Goal: Information Seeking & Learning: Learn about a topic

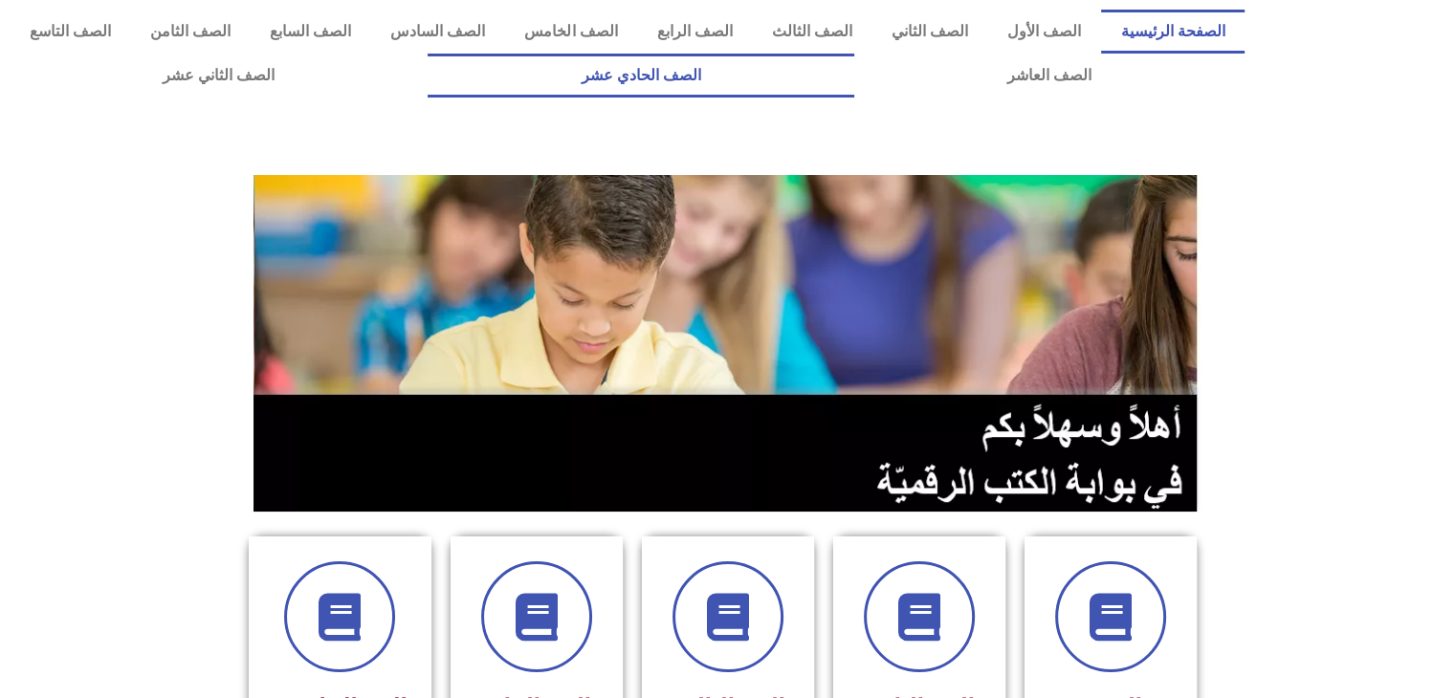
click at [853, 65] on link "الصف الحادي عشر" at bounding box center [641, 76] width 426 height 44
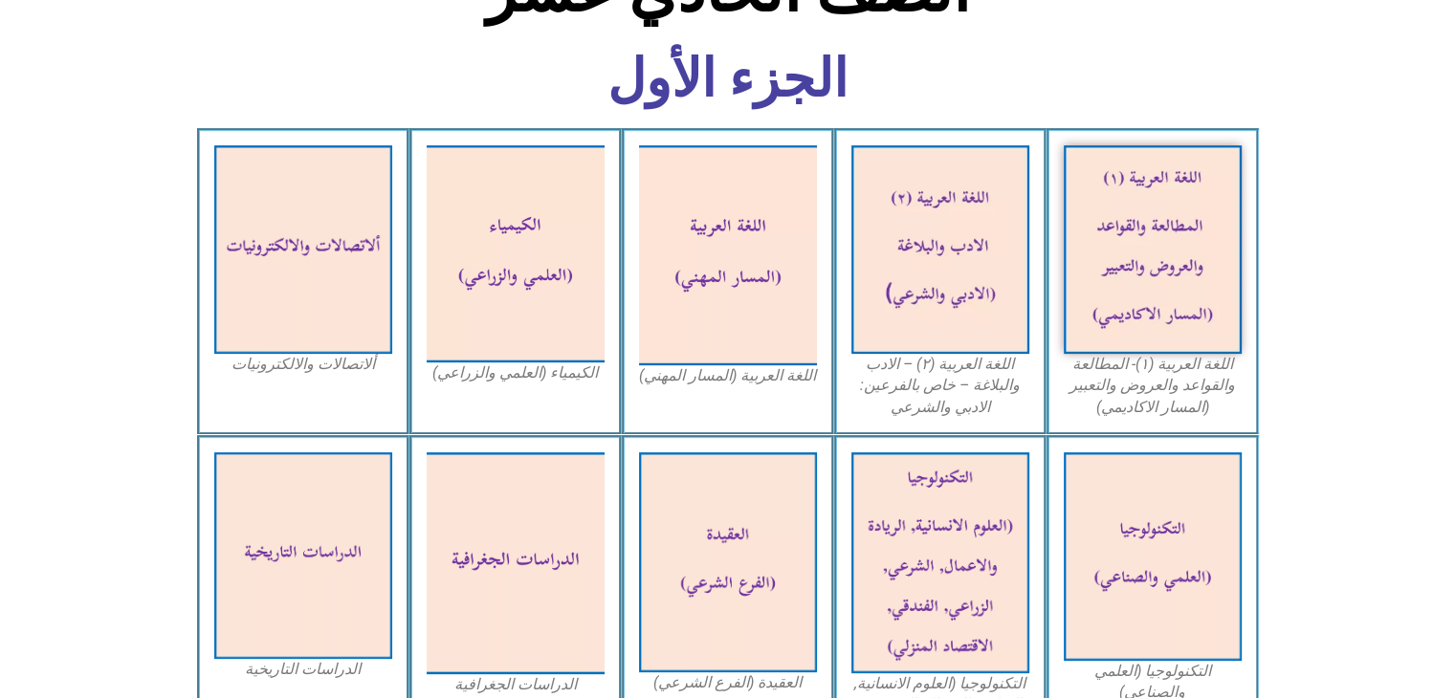
scroll to position [536, 0]
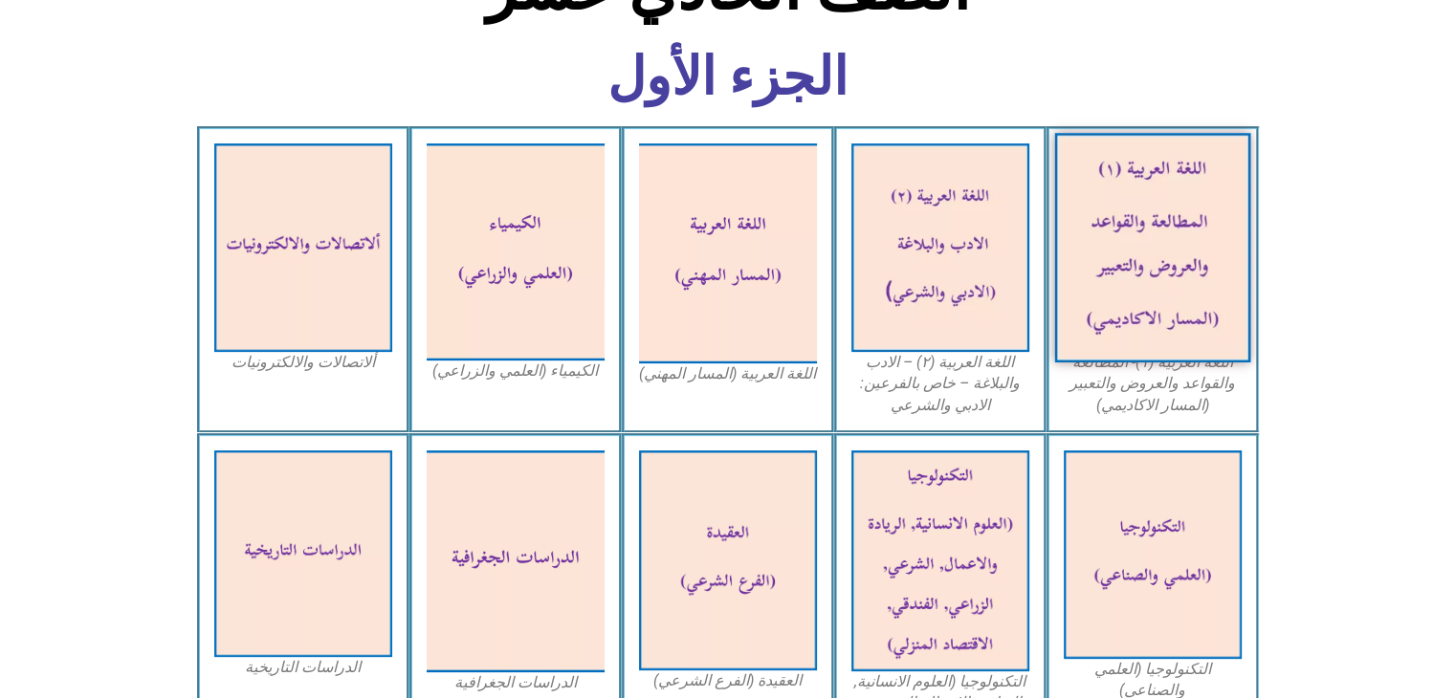
click at [1160, 256] on img at bounding box center [1152, 248] width 196 height 230
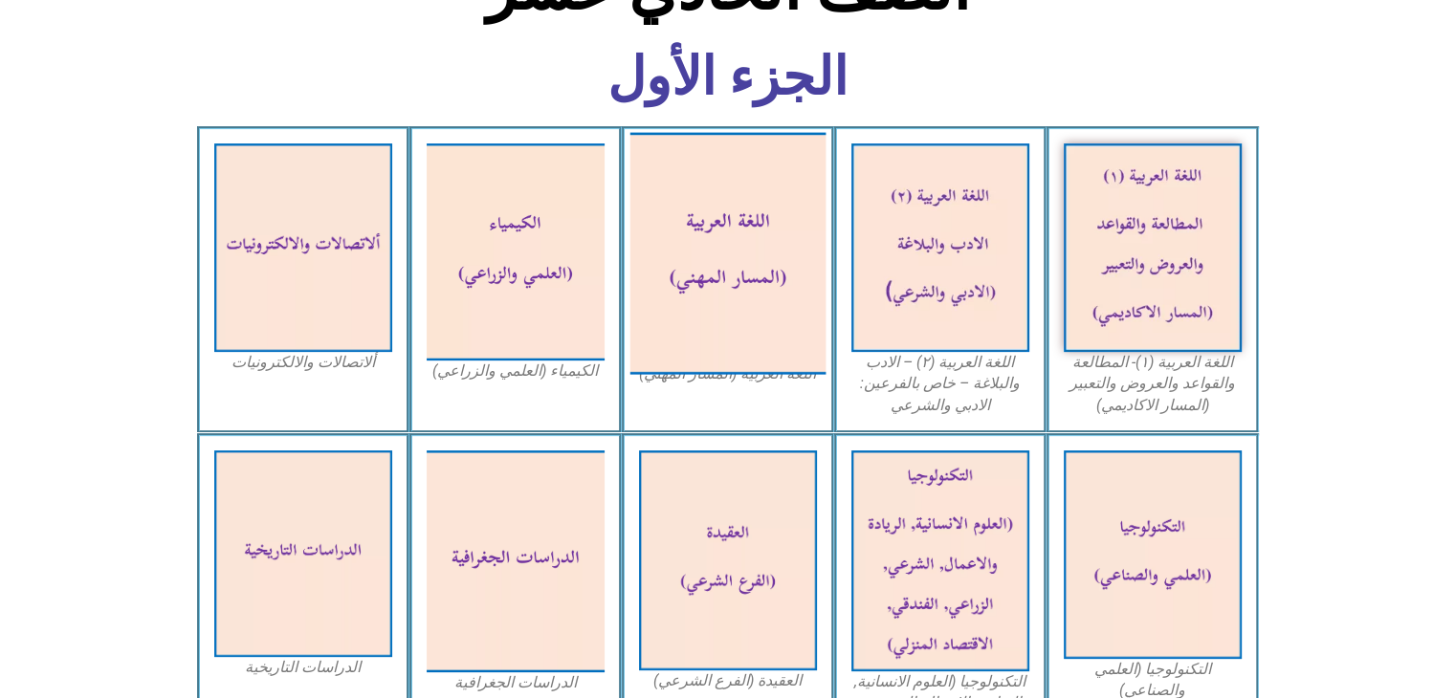
click at [720, 225] on img at bounding box center [728, 253] width 196 height 242
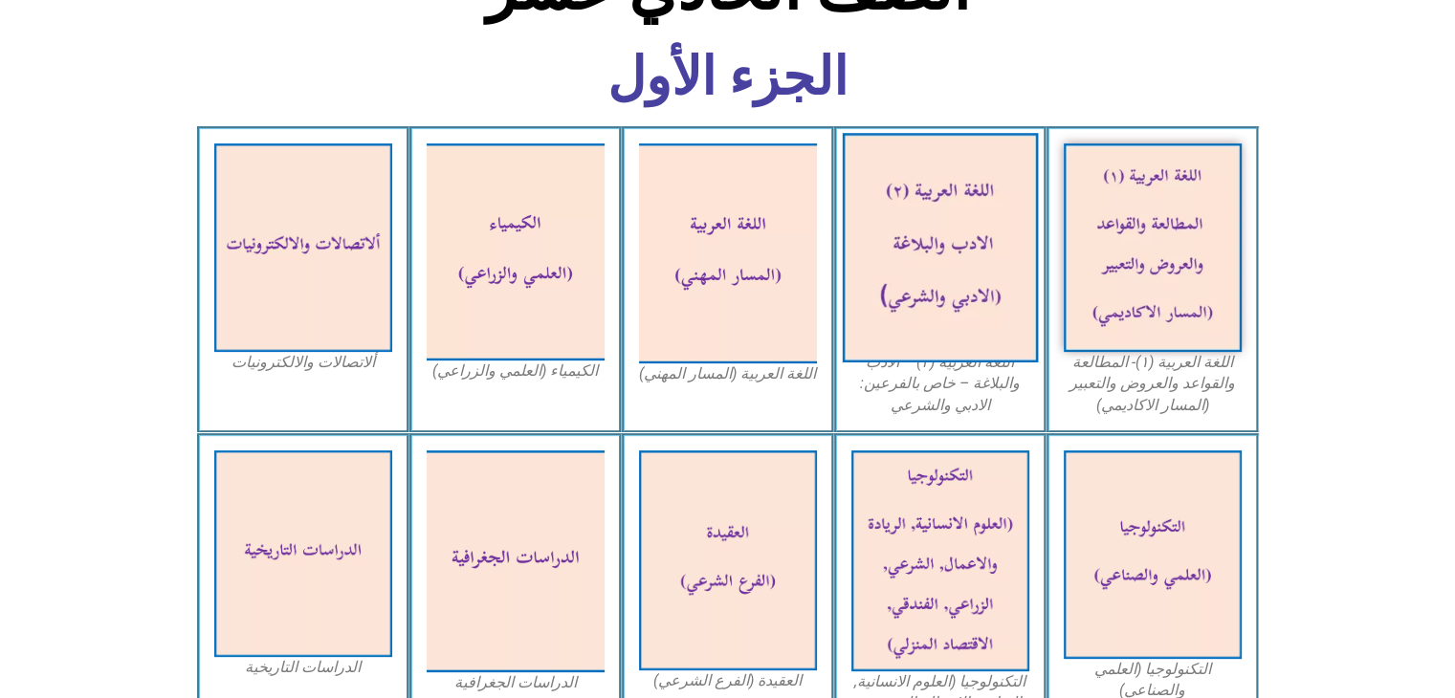
click at [999, 326] on img at bounding box center [940, 248] width 196 height 230
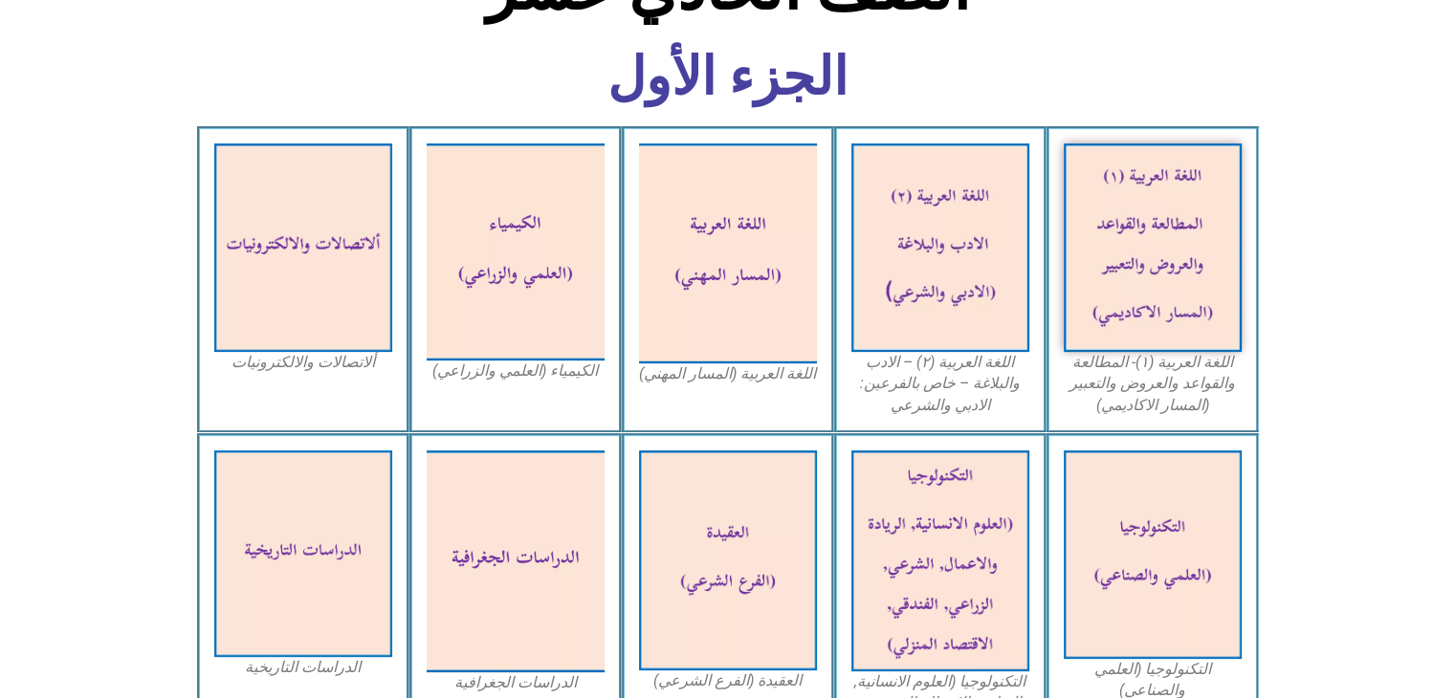
click at [1359, 338] on section "اللغة العربية (١)- المطالعة والقواعد والعروض والتعبير (المسار الاكاديمي) اللغة …" at bounding box center [727, 279] width 1455 height 307
click at [1328, 405] on section "اللغة العربية (١)- المطالعة والقواعد والعروض والتعبير (المسار الاكاديمي) اللغة …" at bounding box center [727, 279] width 1455 height 307
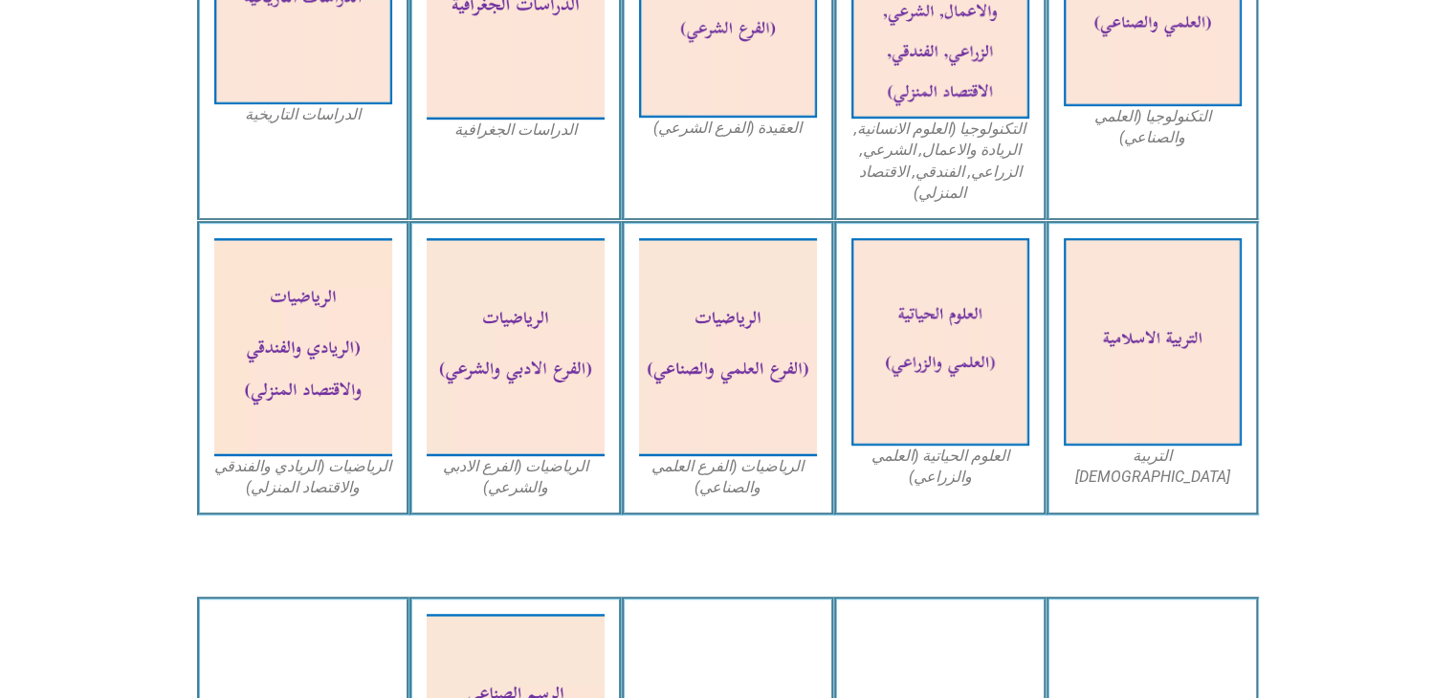
scroll to position [1110, 0]
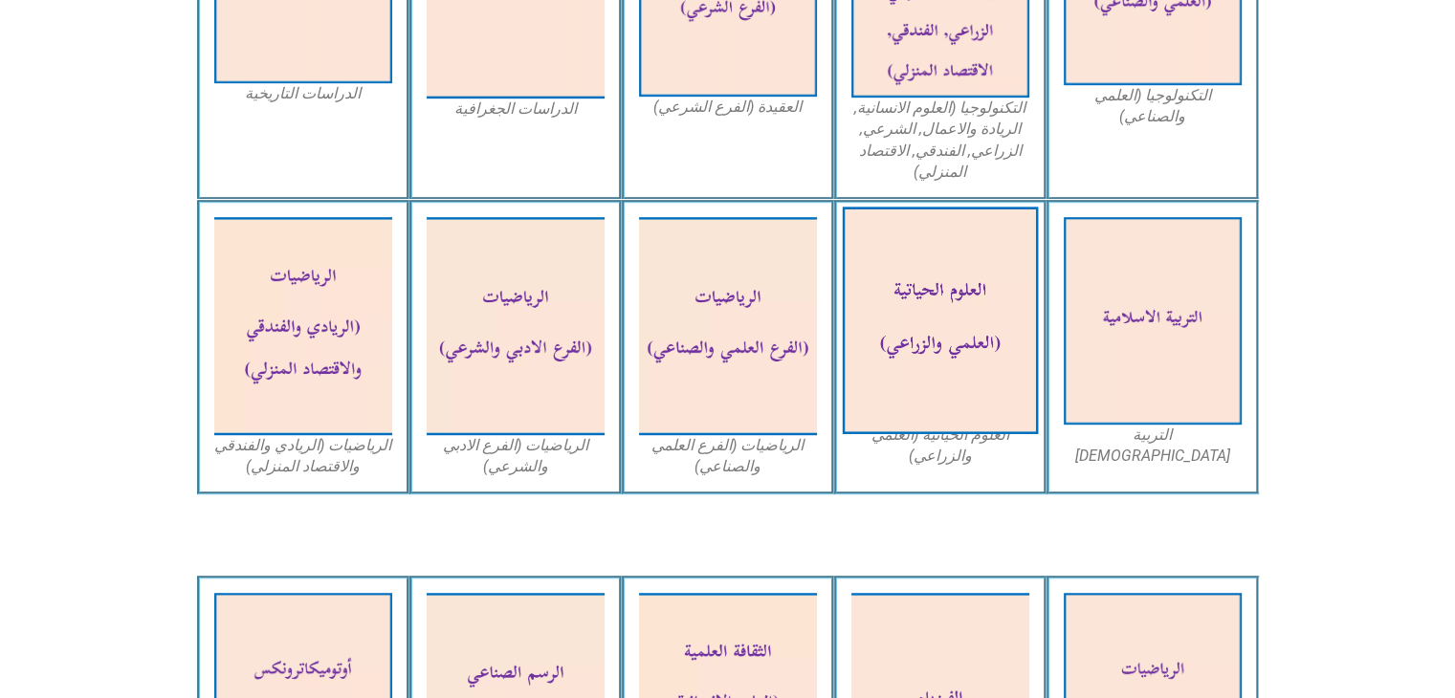
click at [979, 306] on img at bounding box center [940, 322] width 196 height 228
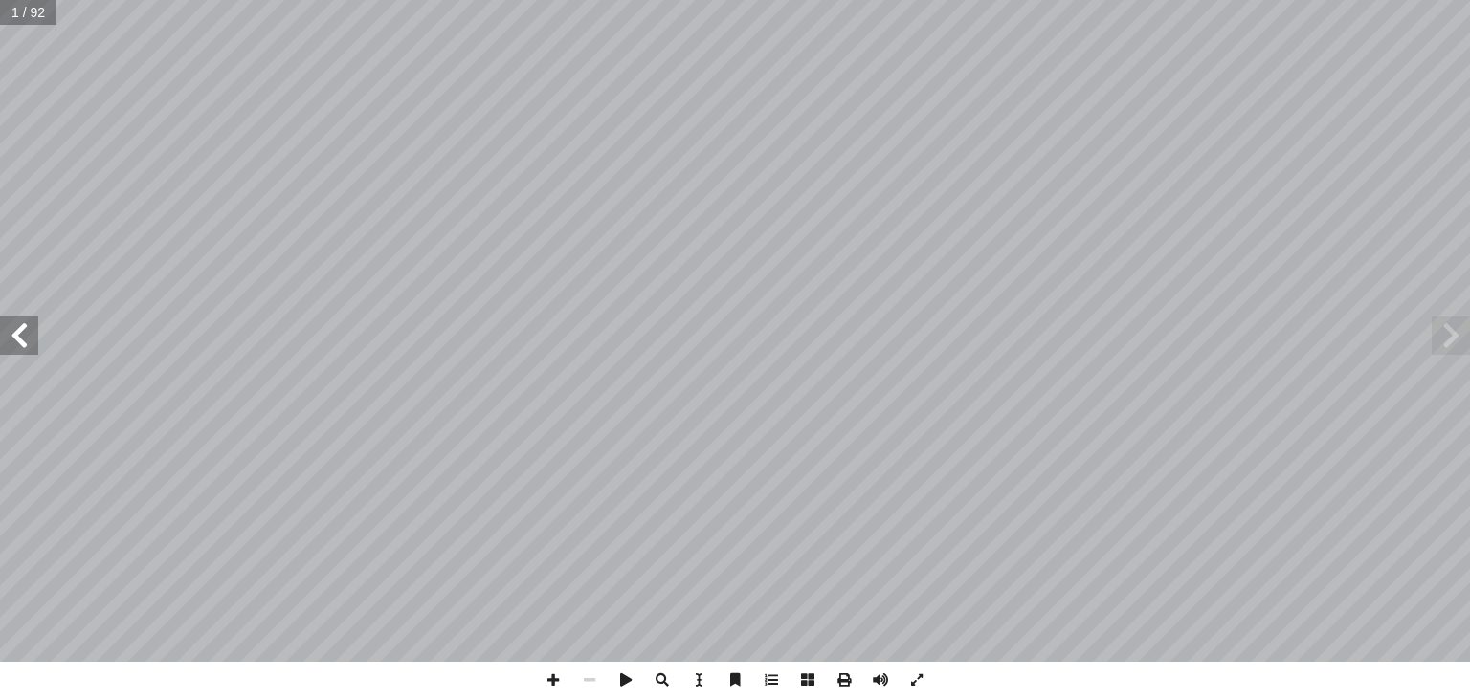
click at [12, 336] on span at bounding box center [19, 336] width 38 height 38
click at [14, 328] on span at bounding box center [19, 336] width 38 height 38
click at [18, 342] on span at bounding box center [19, 336] width 38 height 38
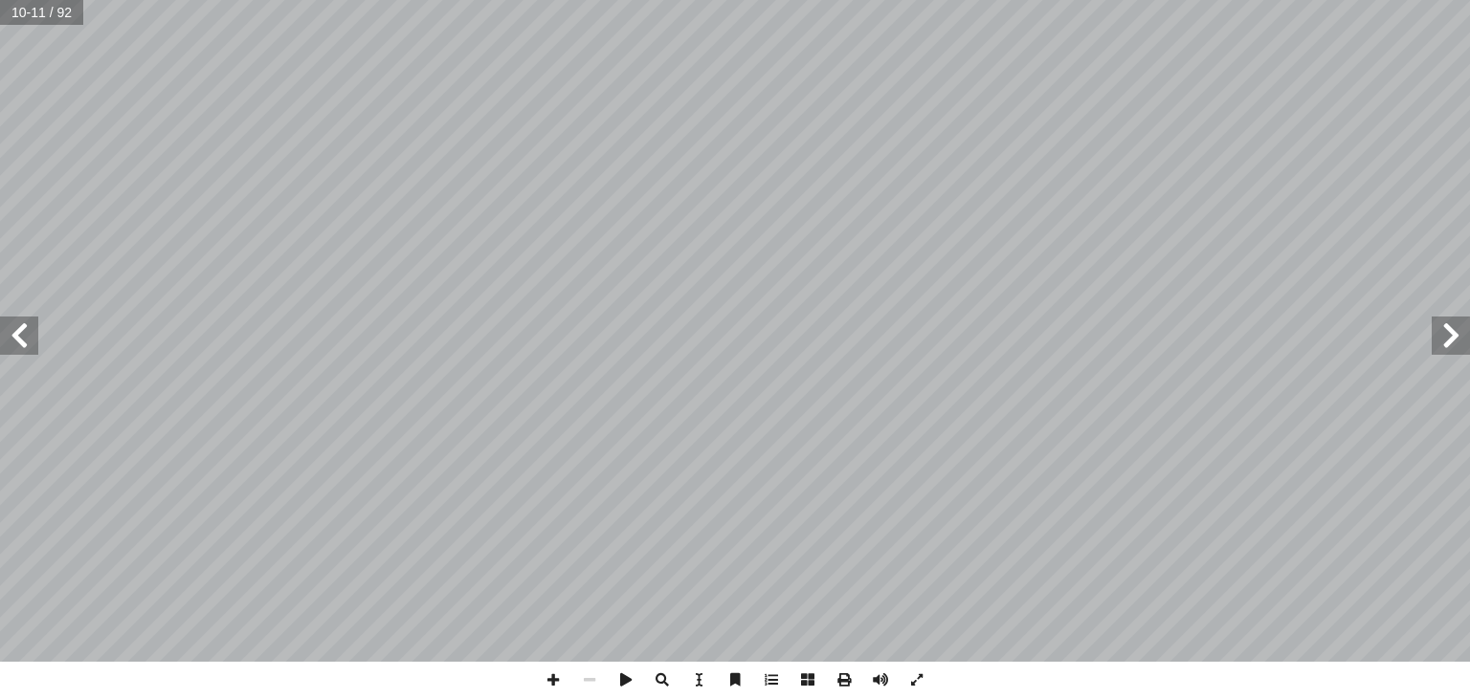
click at [18, 342] on span at bounding box center [19, 336] width 38 height 38
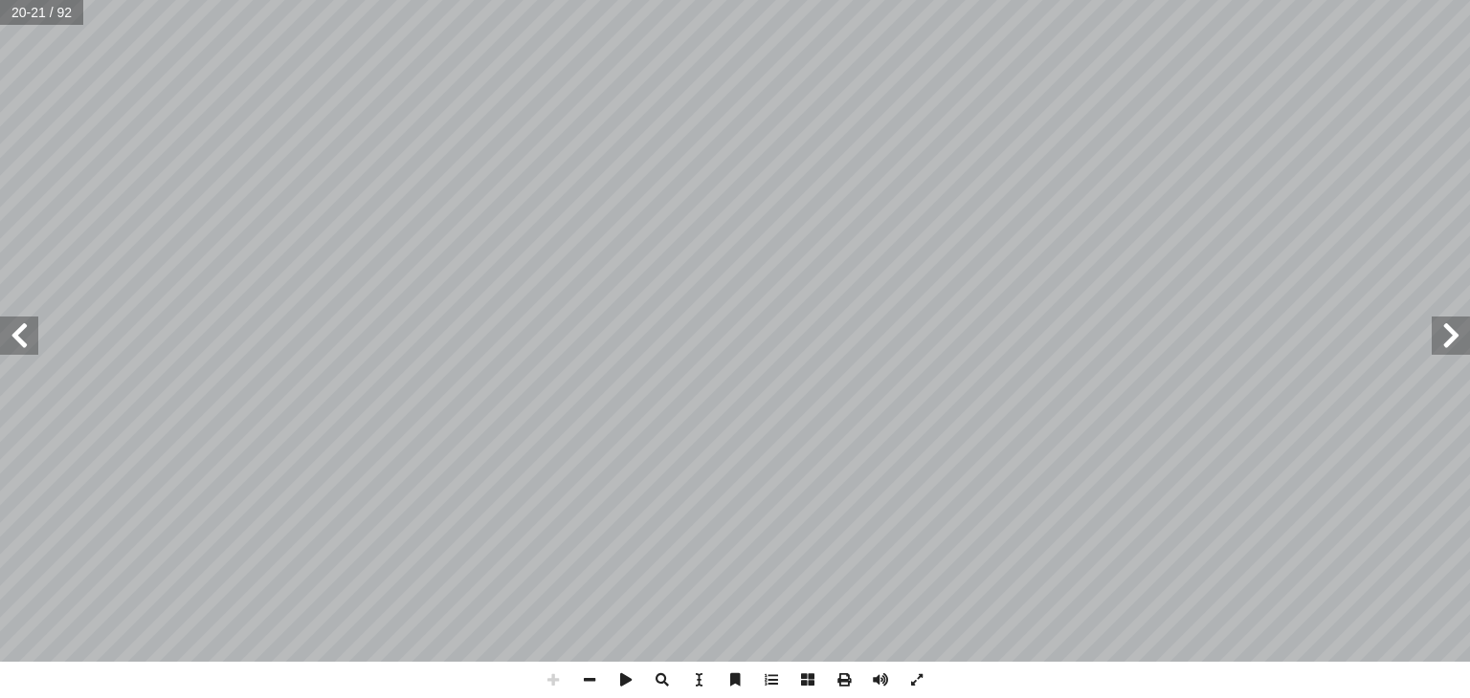
click at [1464, 324] on span at bounding box center [1450, 336] width 38 height 38
click at [11, 330] on span at bounding box center [19, 336] width 38 height 38
click at [914, 673] on span at bounding box center [916, 680] width 36 height 36
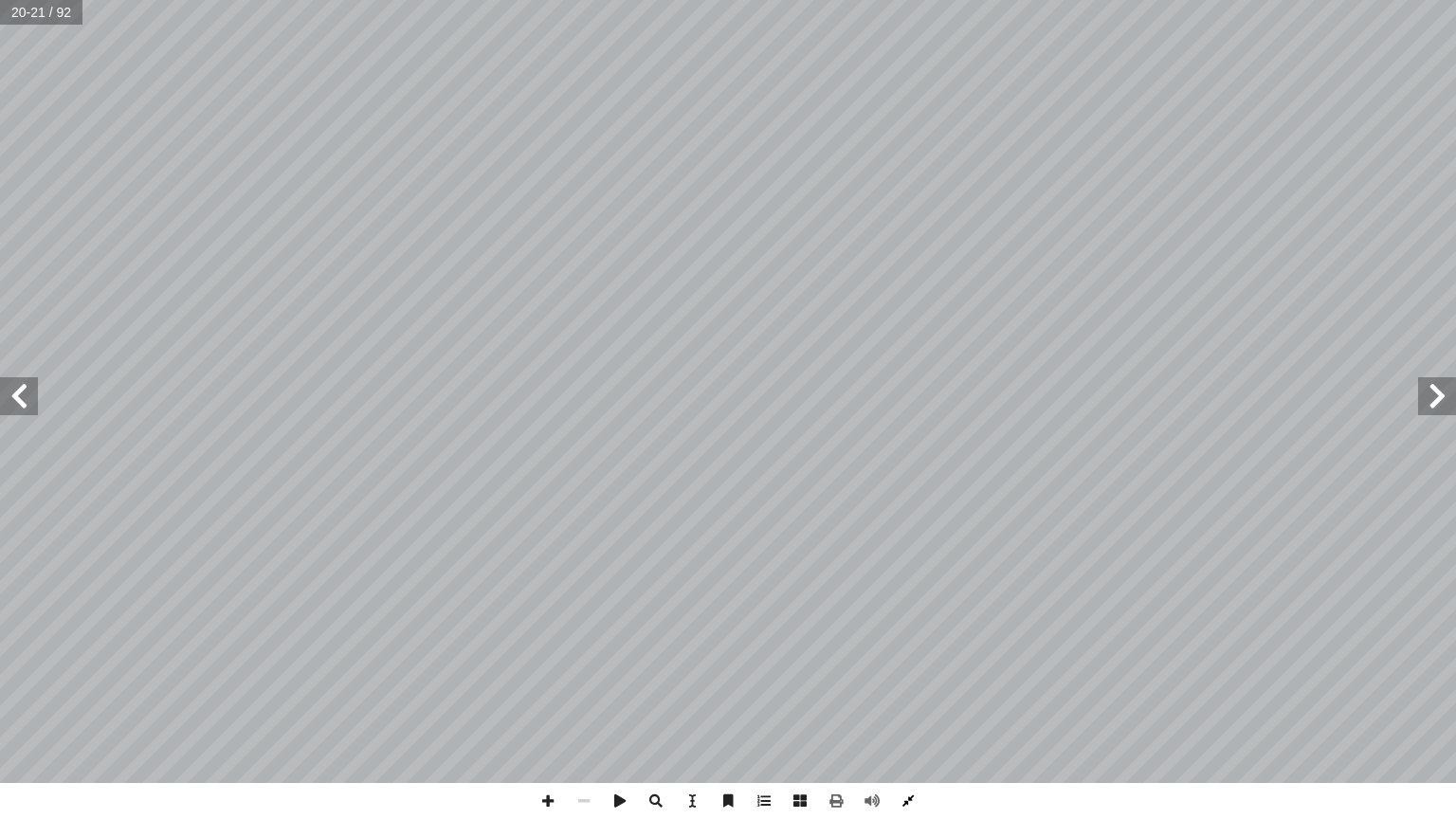
click at [909, 690] on span at bounding box center [907, 800] width 36 height 36
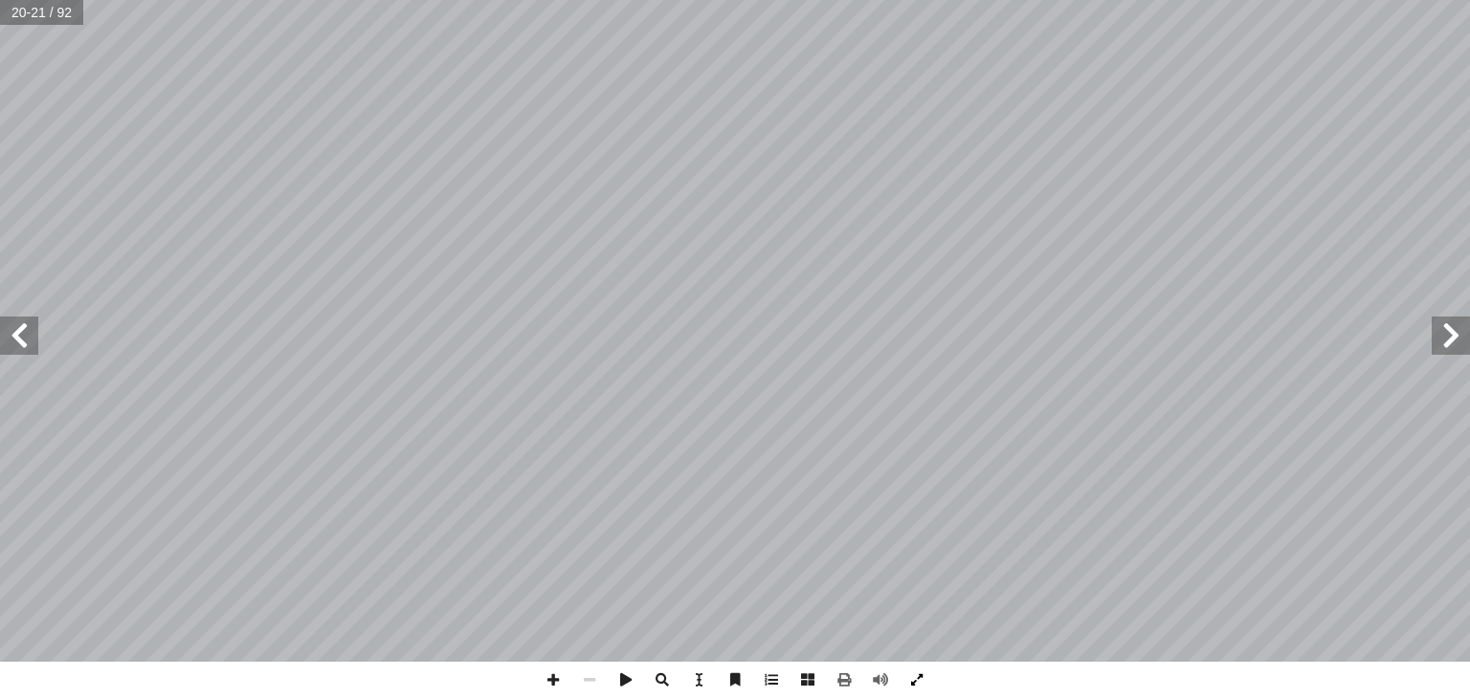
click at [913, 669] on span at bounding box center [916, 680] width 36 height 36
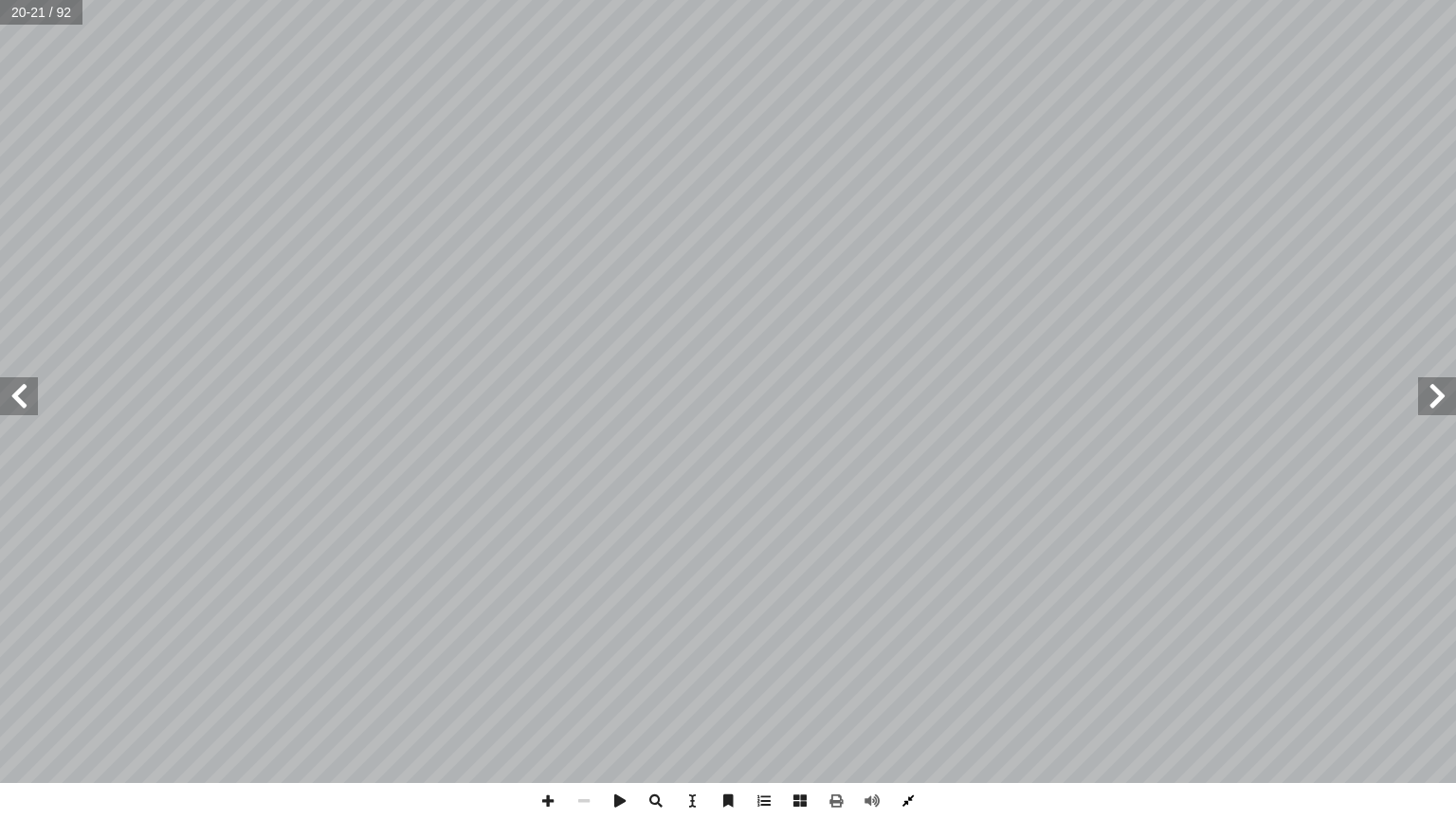
click at [916, 690] on span at bounding box center [907, 800] width 36 height 36
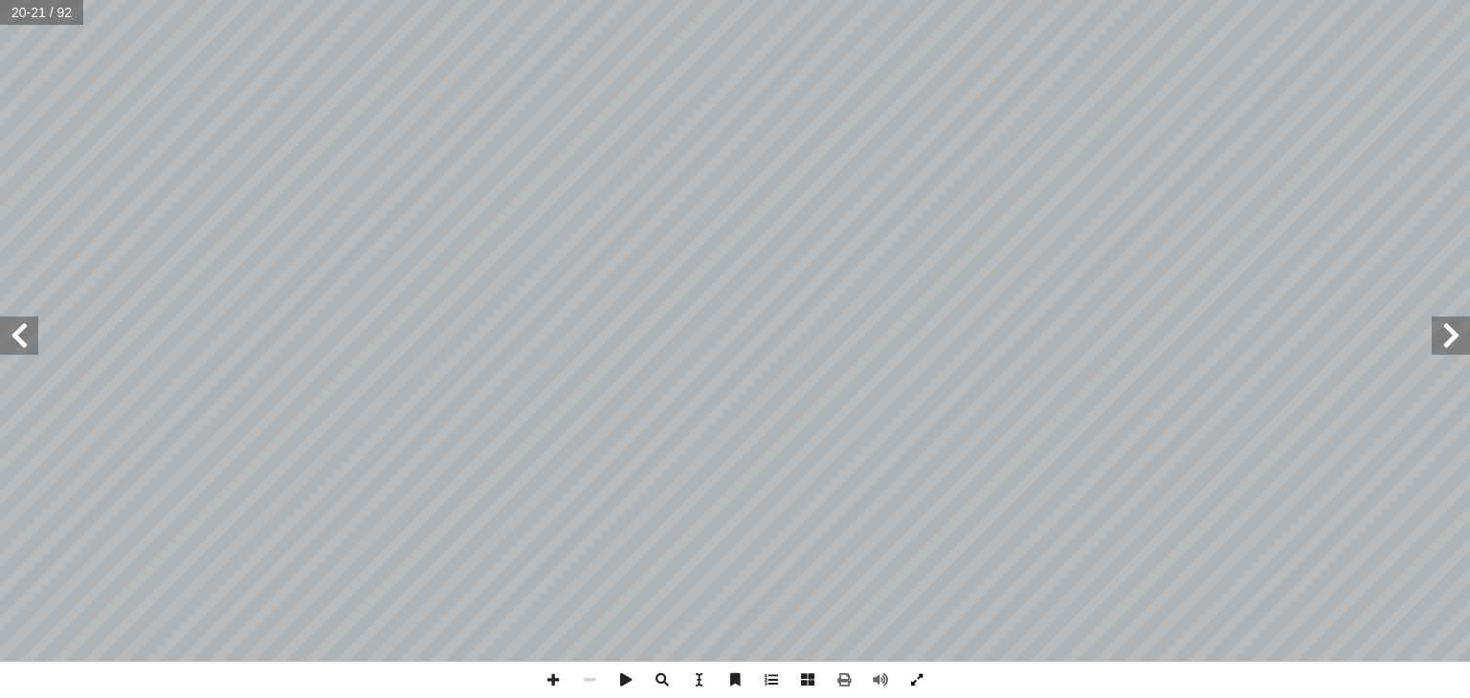
click at [907, 668] on span at bounding box center [916, 680] width 36 height 36
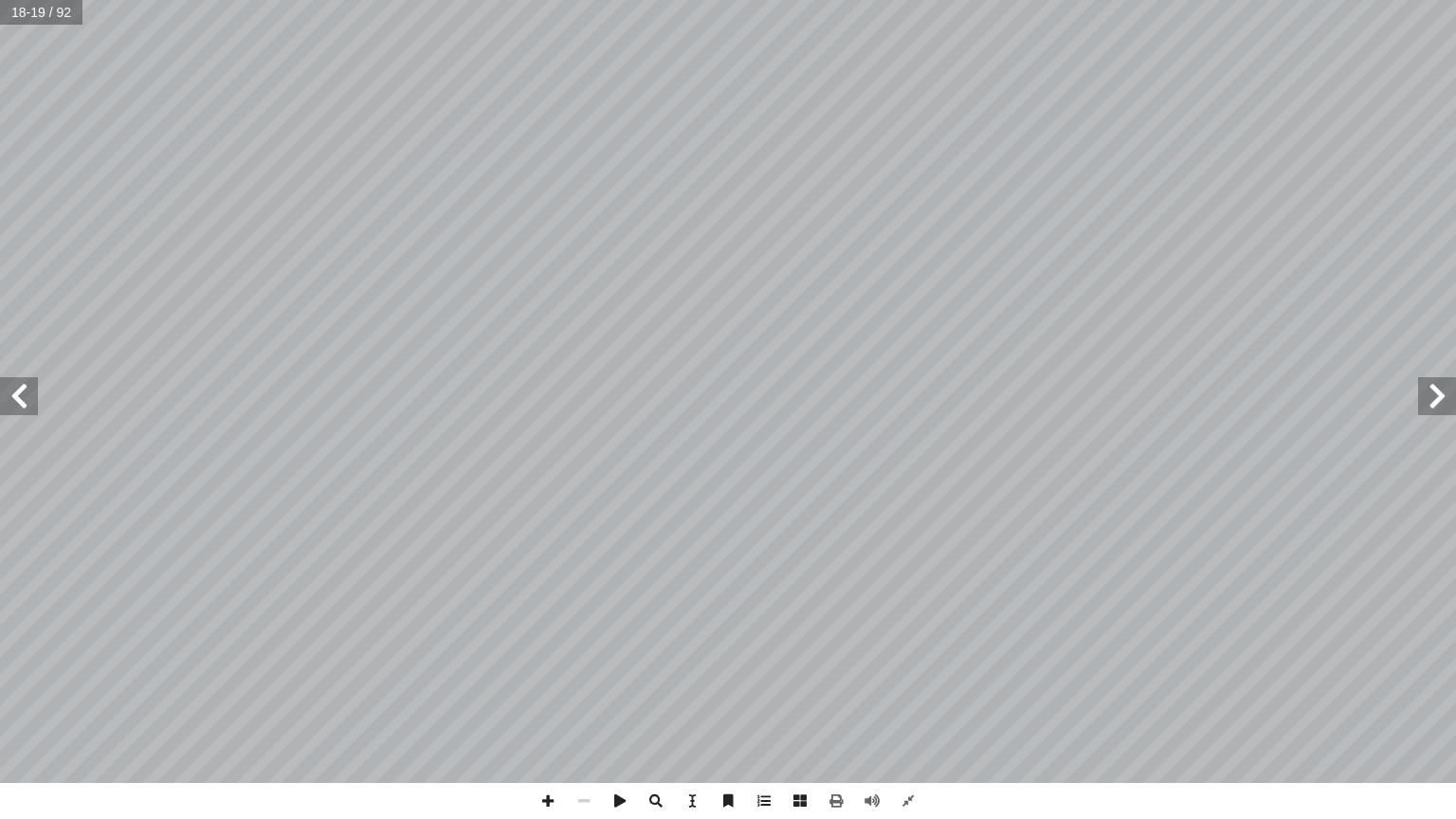
click at [10, 394] on span at bounding box center [19, 396] width 38 height 38
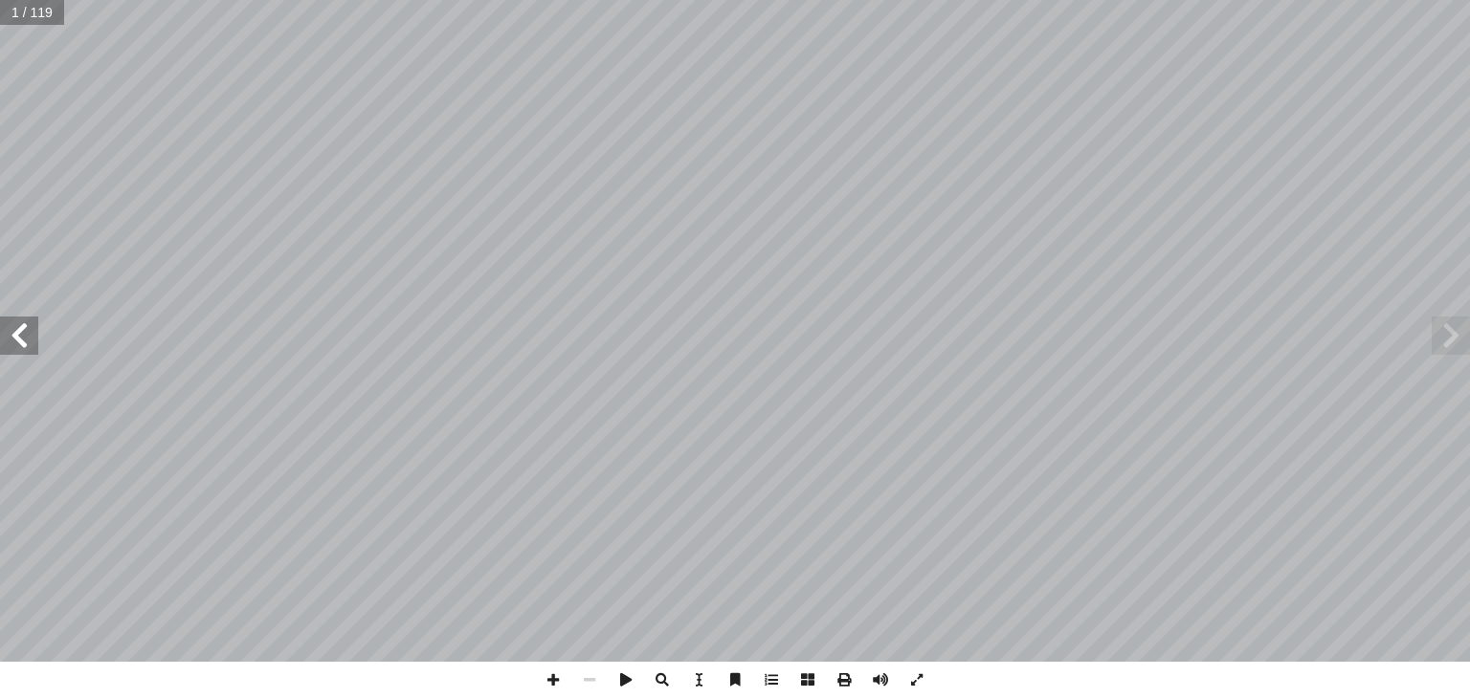
click at [12, 328] on span at bounding box center [19, 336] width 38 height 38
click at [24, 322] on span at bounding box center [19, 336] width 38 height 38
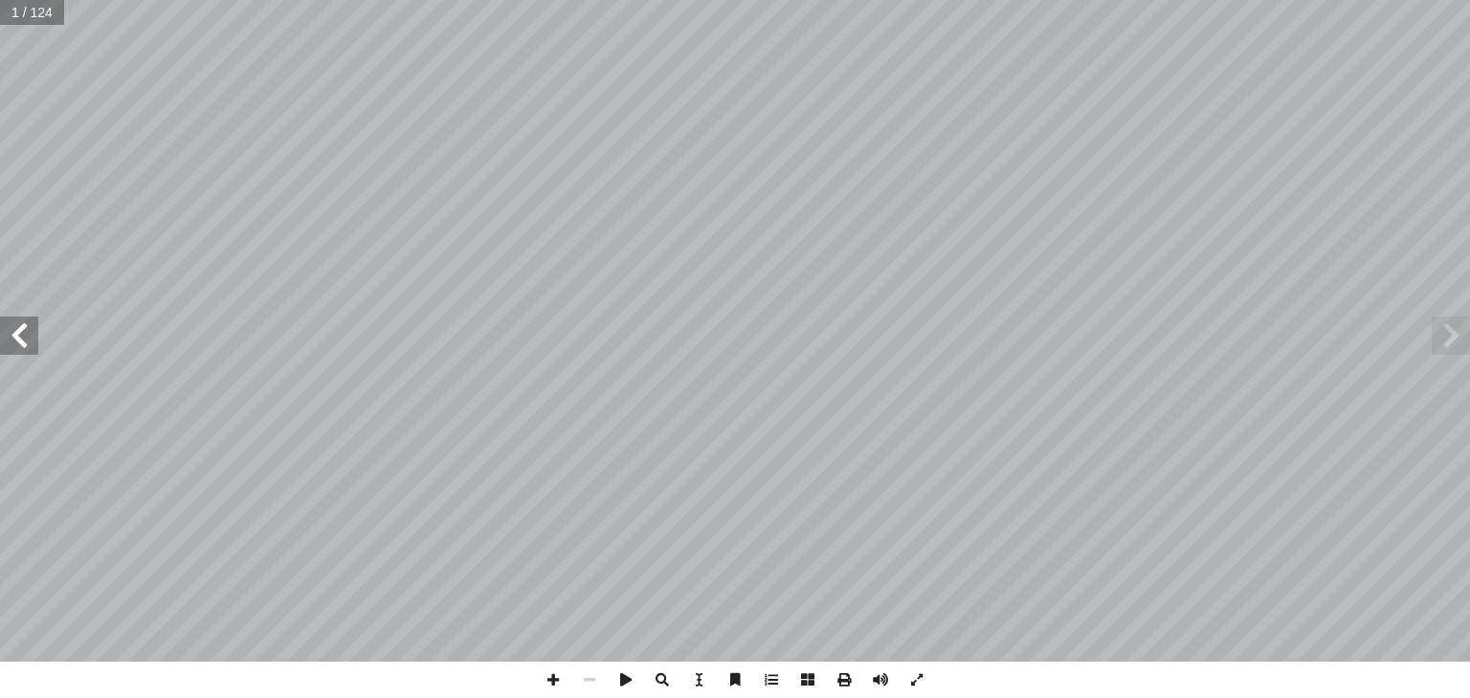
click at [13, 345] on span at bounding box center [19, 336] width 38 height 38
click at [31, 14] on input "text" at bounding box center [38, 12] width 76 height 25
type input "**"
